Goal: Task Accomplishment & Management: Complete application form

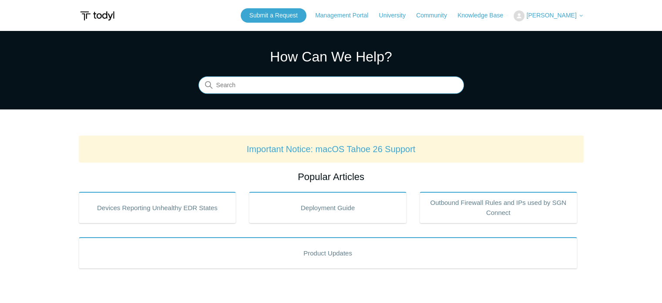
click at [234, 82] on input "Search" at bounding box center [332, 85] width 266 height 17
paste input "Spike in Malicious IP blocks"
type input "Spike in Malicious IP blocks"
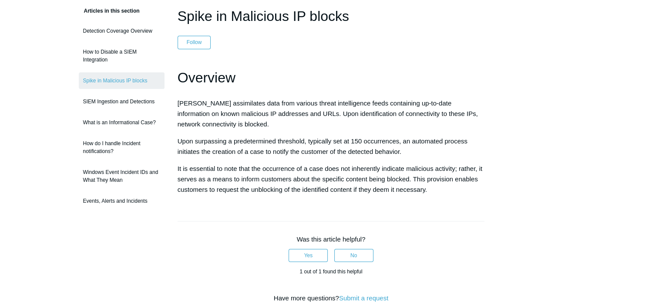
scroll to position [87, 0]
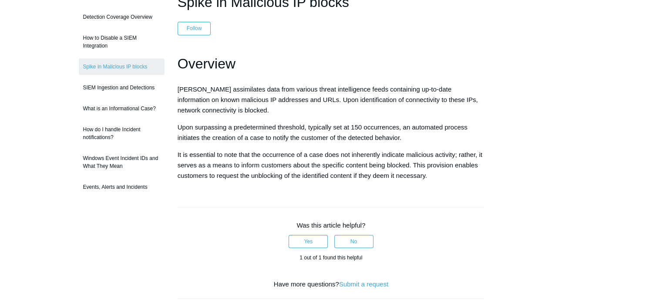
click at [205, 238] on div "Yes No" at bounding box center [331, 241] width 307 height 22
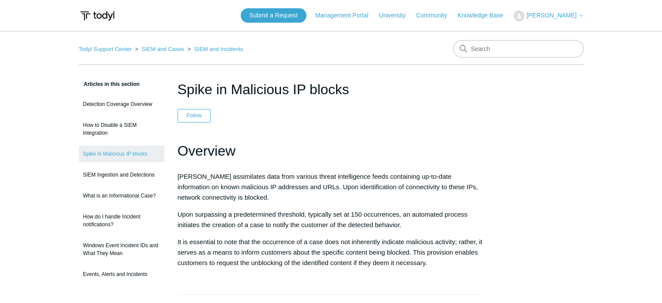
drag, startPoint x: 351, startPoint y: 91, endPoint x: 180, endPoint y: 87, distance: 171.1
click at [180, 87] on h1 "Spike in Malicious IP blocks" at bounding box center [331, 89] width 307 height 21
copy h1 "Spike in Malicious IP blocks"
drag, startPoint x: 599, startPoint y: 148, endPoint x: 522, endPoint y: 64, distance: 113.4
click at [599, 148] on main "Todyl Support Center SIEM and Cases SIEM and Incidents Articles in this section…" at bounding box center [331, 302] width 662 height 543
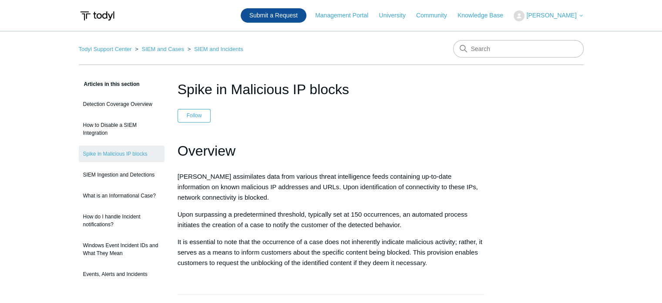
drag, startPoint x: 552, startPoint y: 132, endPoint x: 294, endPoint y: 10, distance: 285.5
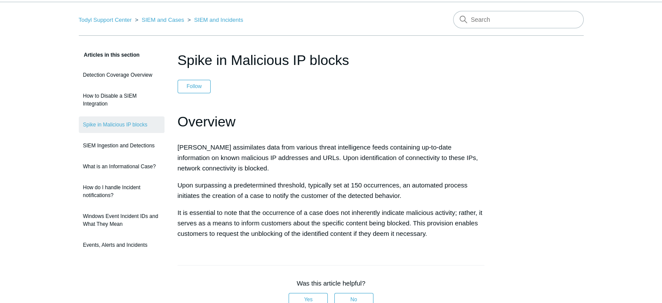
scroll to position [44, 0]
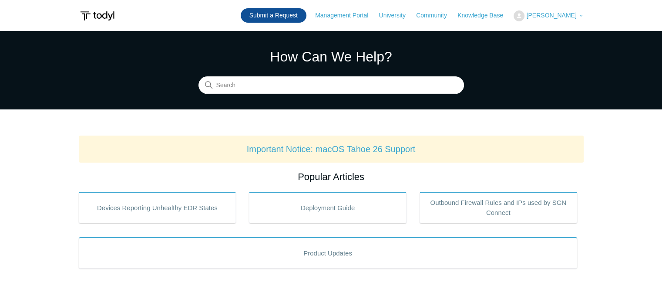
click at [293, 13] on link "Submit a Request" at bounding box center [274, 15] width 66 height 14
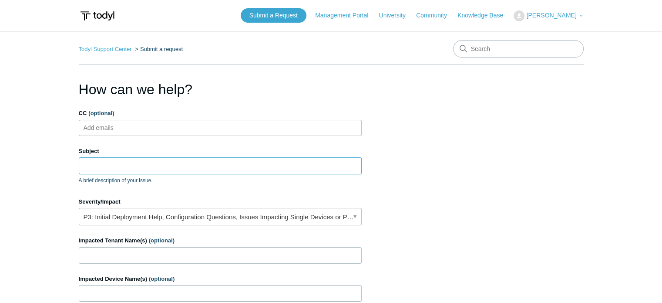
click at [111, 161] on input "Subject" at bounding box center [220, 165] width 283 height 17
paste input "0267963046261575"
type input "0267963046261575"
click at [168, 255] on input "Impacted Tenant Name(s) (optional)" at bounding box center [220, 255] width 283 height 17
drag, startPoint x: 111, startPoint y: 256, endPoint x: 51, endPoint y: 252, distance: 60.6
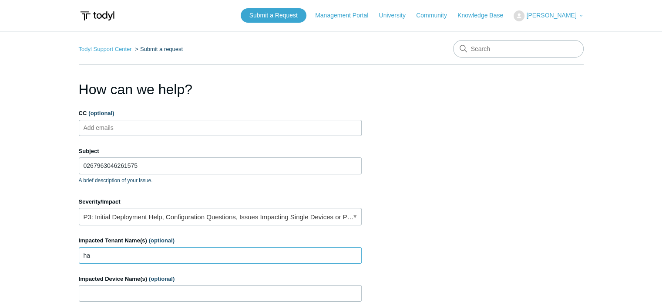
click at [51, 252] on main "Todyl Support Center Submit a request How can we help? CC (optional) Add emails…" at bounding box center [331, 255] width 662 height 449
paste input "[PERSON_NAME] Realtors"
type input "[PERSON_NAME] Realtors"
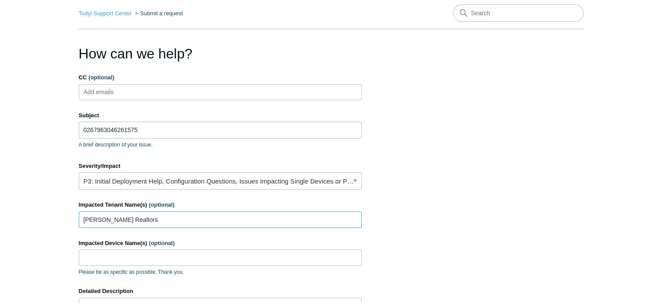
scroll to position [87, 0]
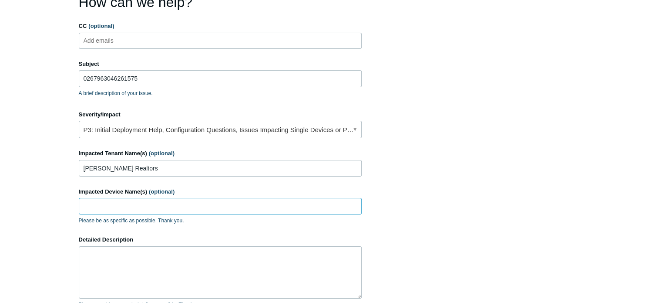
click at [104, 205] on input "Impacted Device Name(s) (optional)" at bounding box center [220, 206] width 283 height 17
paste input "LAPTOP-RU0OHGGR"
type input "LAPTOP-RU0OHGGR"
click at [146, 261] on textarea "Detailed Description" at bounding box center [220, 272] width 283 height 52
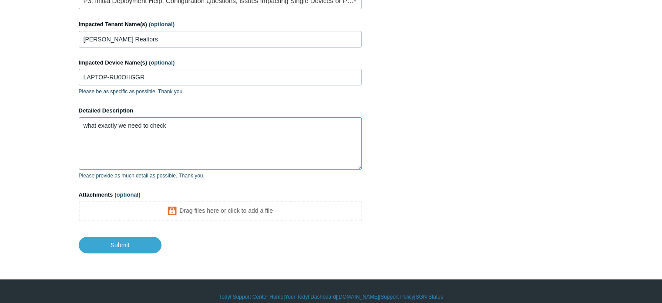
scroll to position [218, 0]
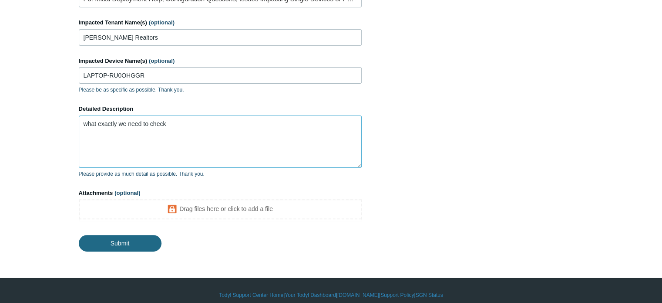
type textarea "what exactly we need to check"
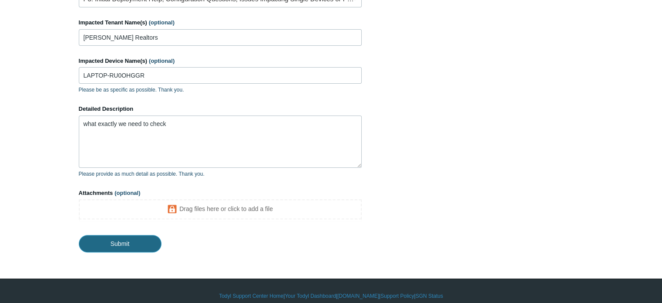
click at [139, 240] on input "Submit" at bounding box center [120, 243] width 83 height 17
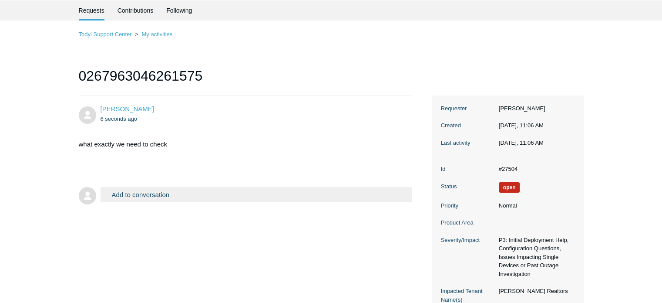
scroll to position [87, 0]
